Goal: Understand process/instructions: Learn how to perform a task or action

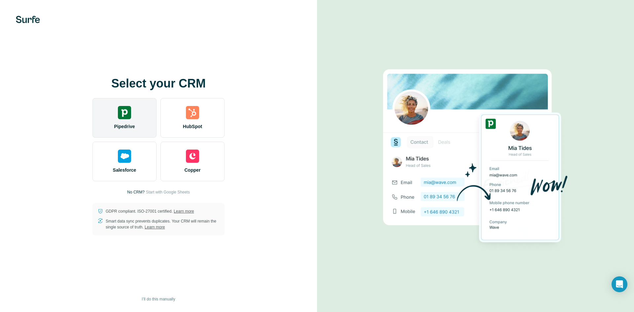
click at [121, 116] on img at bounding box center [124, 112] width 13 height 13
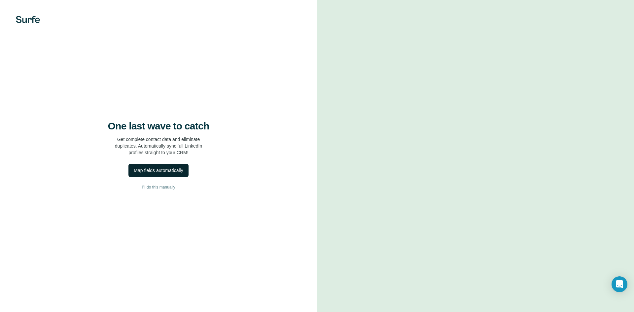
click at [155, 169] on div "Map fields automatically" at bounding box center [158, 170] width 49 height 7
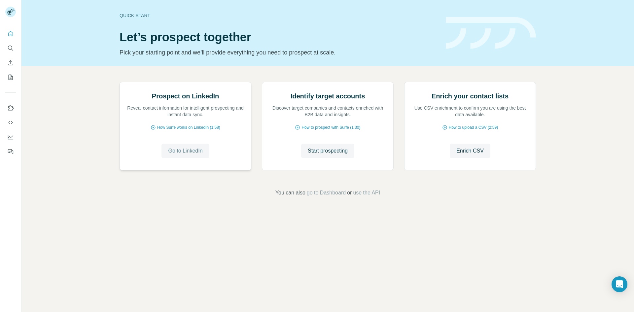
click at [200, 155] on span "Go to LinkedIn" at bounding box center [185, 151] width 34 height 8
click at [177, 155] on span "Go to LinkedIn" at bounding box center [185, 151] width 34 height 8
click at [13, 12] on icon at bounding box center [13, 10] width 3 height 1
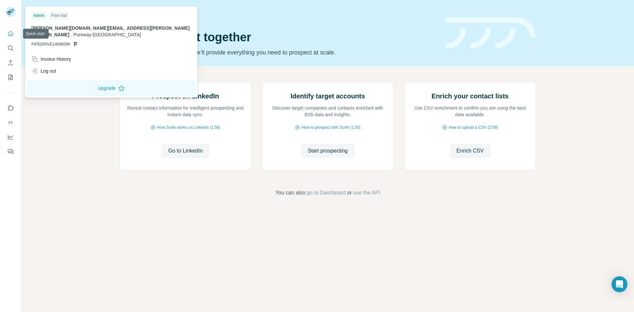
click at [11, 35] on icon "Quick start" at bounding box center [10, 33] width 5 height 5
click at [77, 42] on icon at bounding box center [75, 44] width 3 height 4
click at [69, 41] on span "PIPEDRIVE14096099" at bounding box center [50, 44] width 39 height 6
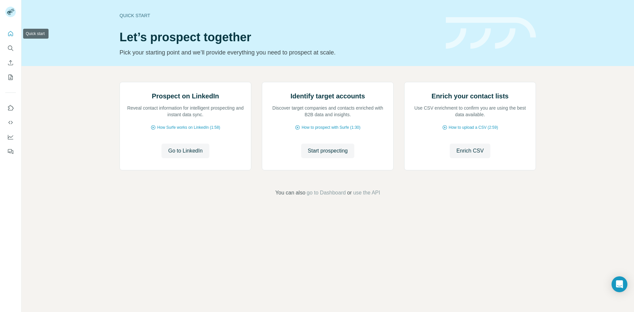
click at [11, 33] on icon "Quick start" at bounding box center [10, 33] width 7 height 7
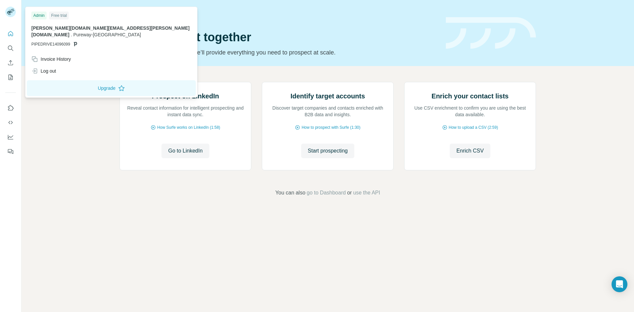
click at [9, 15] on rect at bounding box center [10, 12] width 11 height 11
click at [201, 60] on div "Quick start Let’s prospect together Pick your starting point and we’ll provide …" at bounding box center [327, 33] width 613 height 66
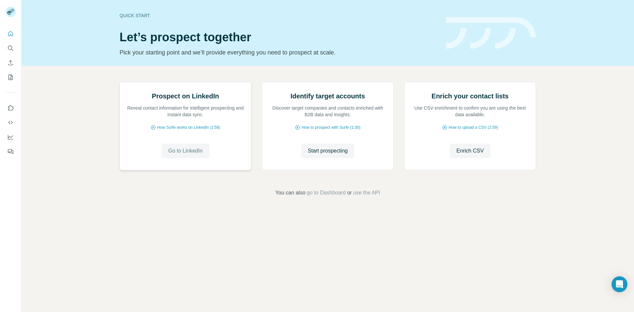
click at [186, 155] on span "Go to LinkedIn" at bounding box center [185, 151] width 34 height 8
